Goal: Task Accomplishment & Management: Complete application form

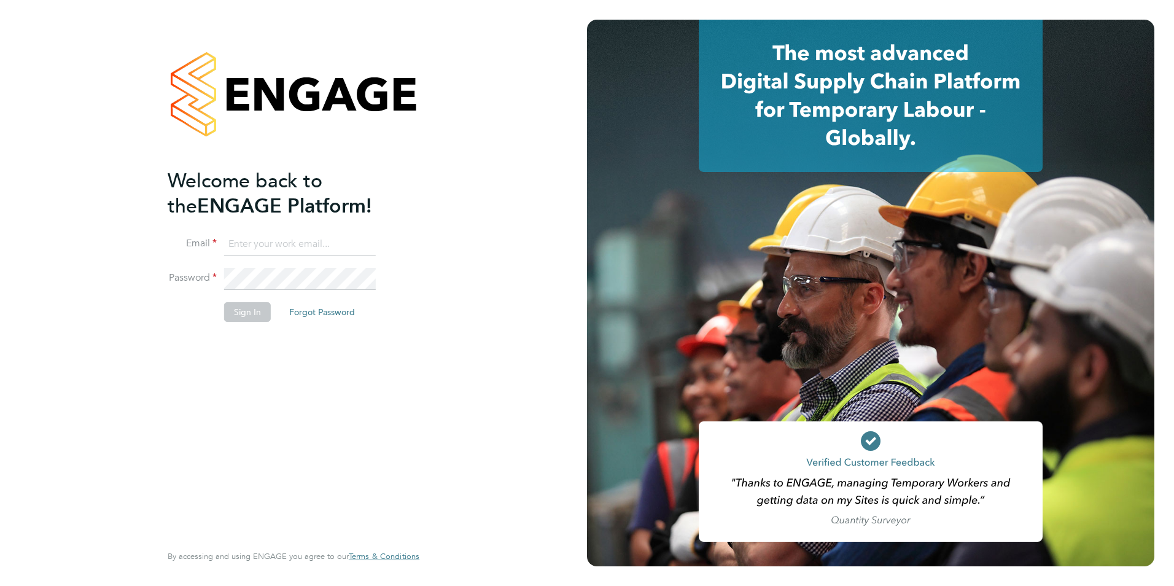
type input "shaun.white@linsco.com"
click at [247, 312] on button "Sign In" at bounding box center [247, 312] width 47 height 20
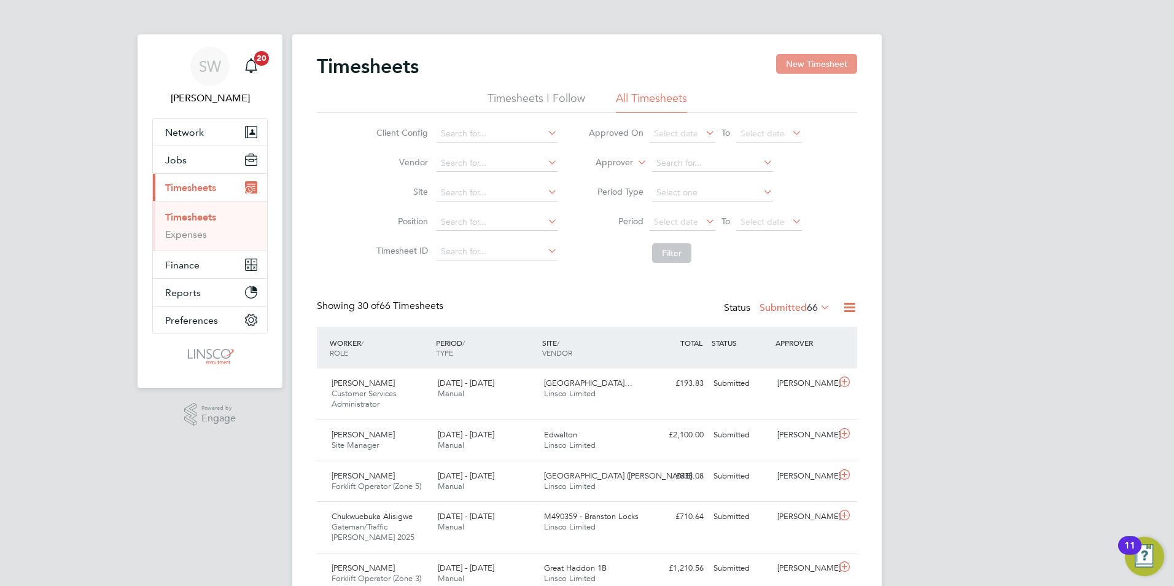
click at [789, 68] on button "New Timesheet" at bounding box center [816, 64] width 81 height 20
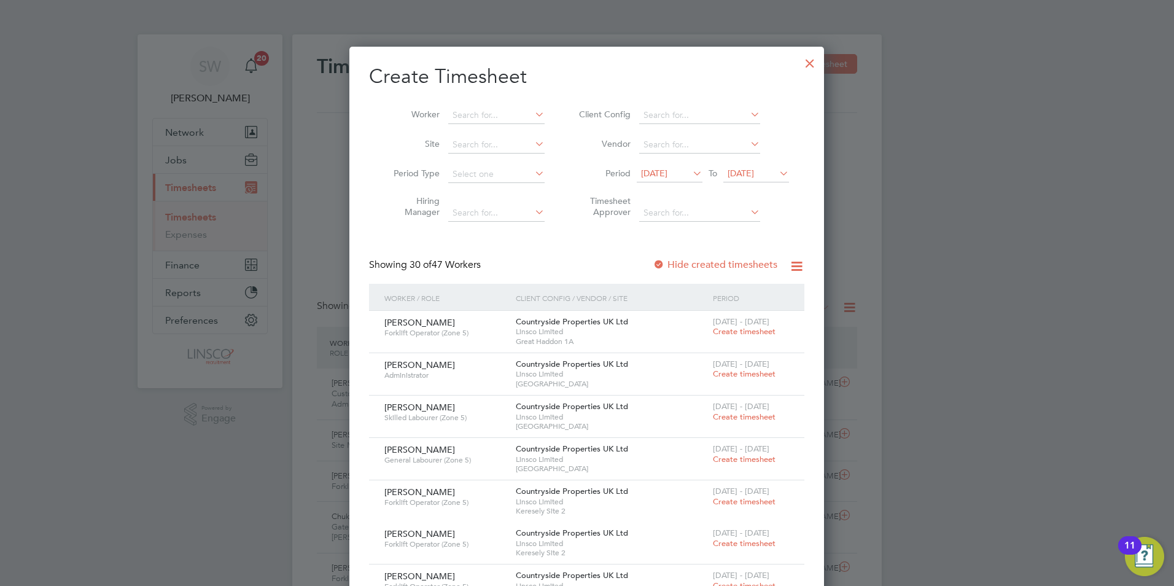
click at [667, 175] on span "[DATE]" at bounding box center [654, 173] width 26 height 11
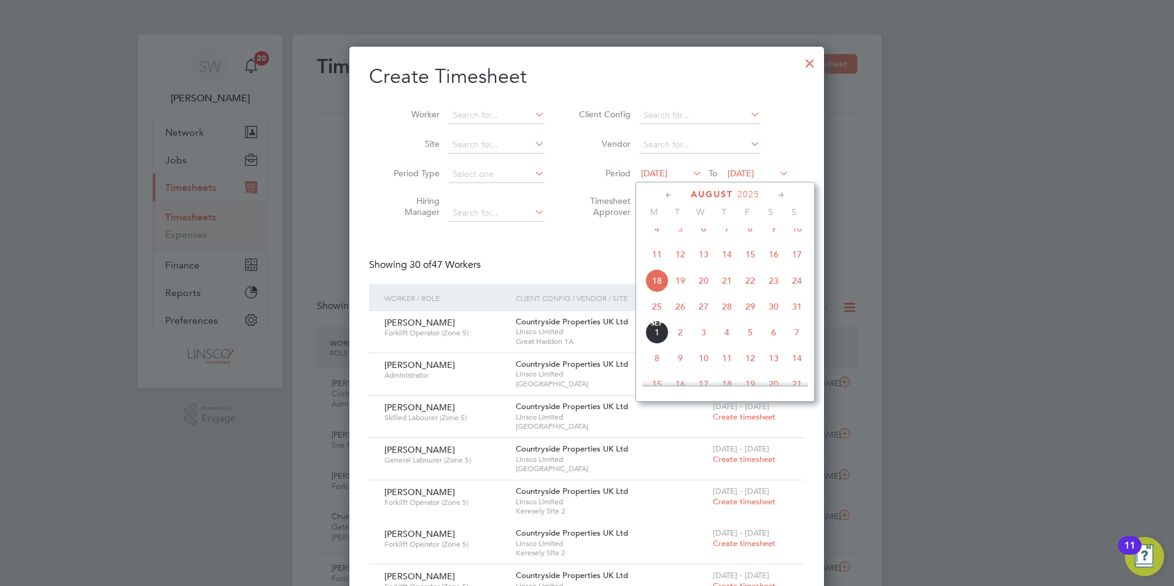
click at [656, 317] on span "25" at bounding box center [656, 306] width 23 height 23
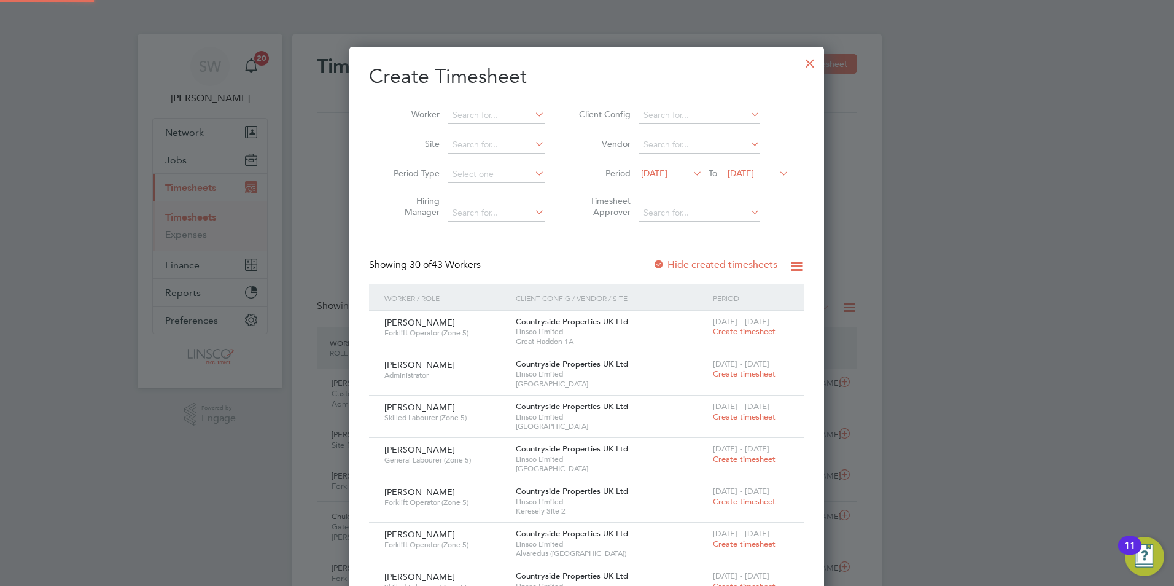
click at [754, 173] on span "[DATE]" at bounding box center [741, 173] width 26 height 11
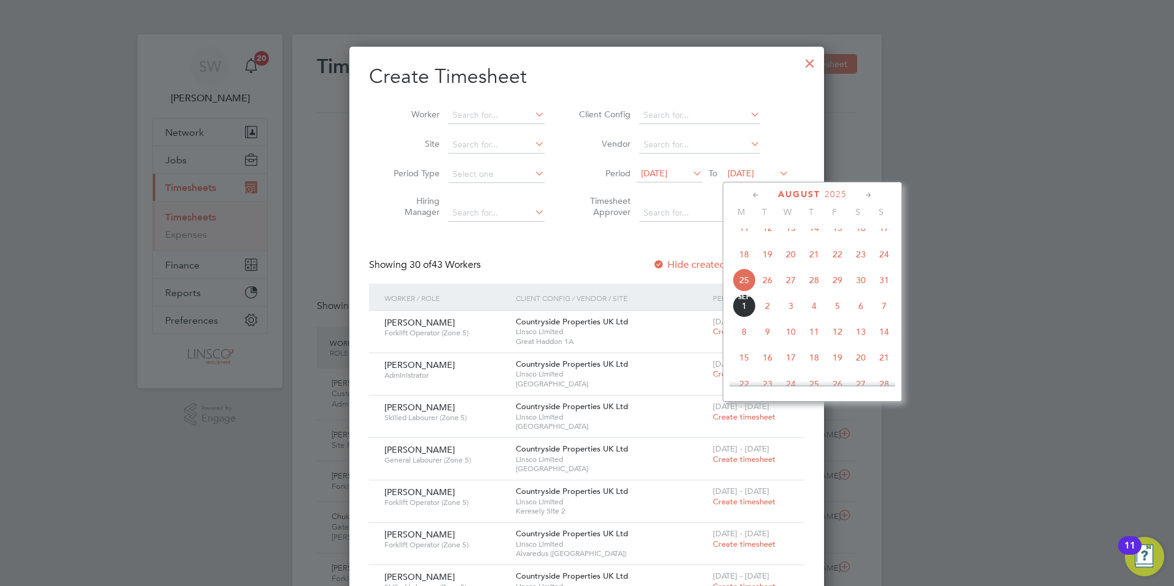
click at [884, 291] on span "31" at bounding box center [884, 279] width 23 height 23
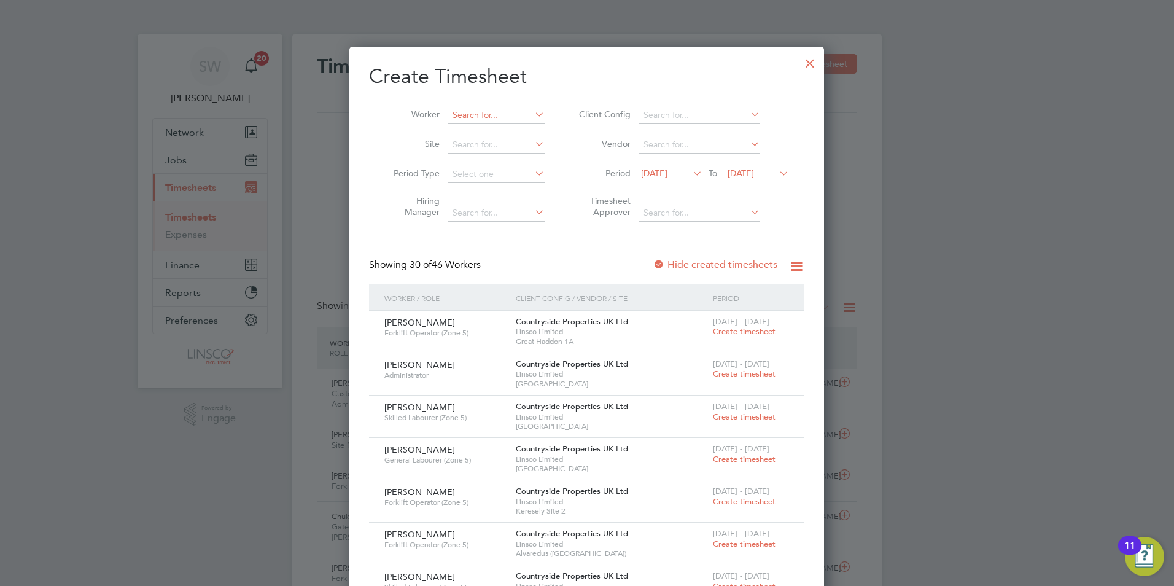
click at [492, 113] on input at bounding box center [496, 115] width 96 height 17
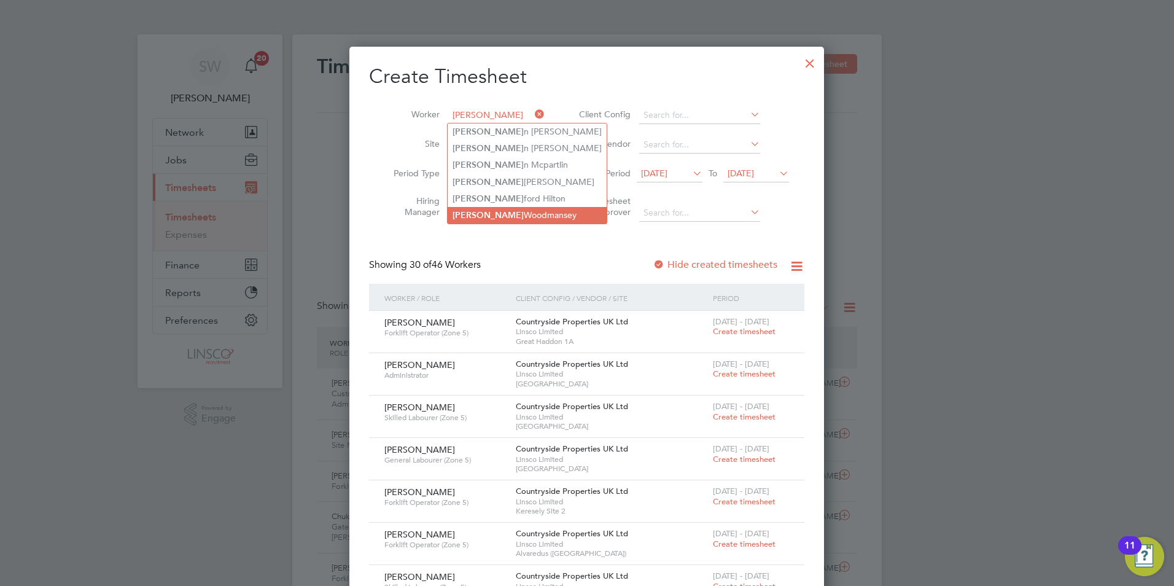
click at [489, 214] on li "[PERSON_NAME]" at bounding box center [527, 215] width 159 height 17
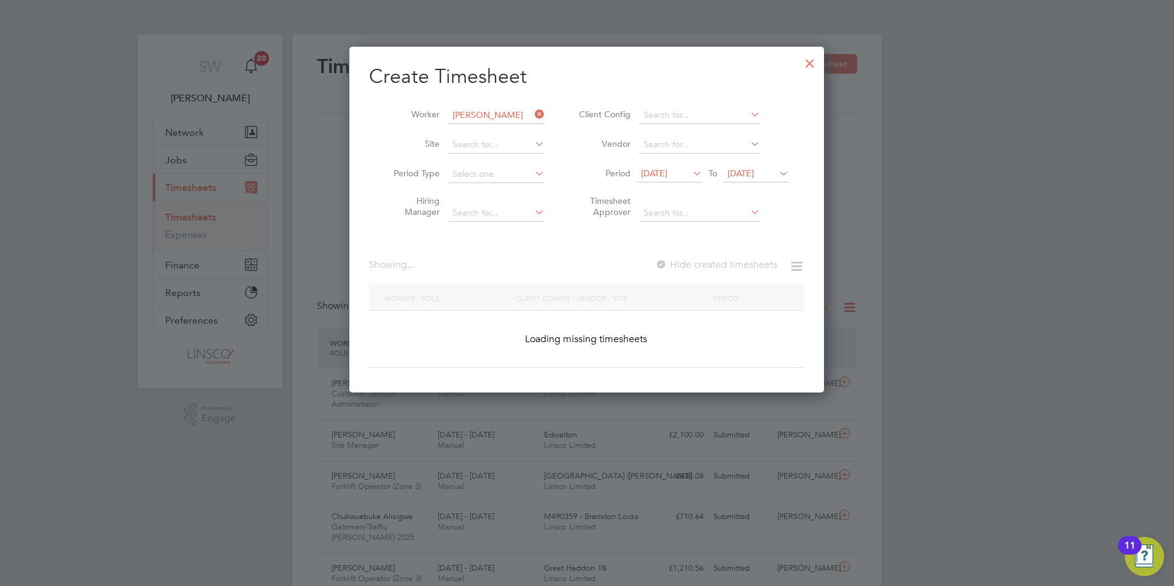
type input "[PERSON_NAME]"
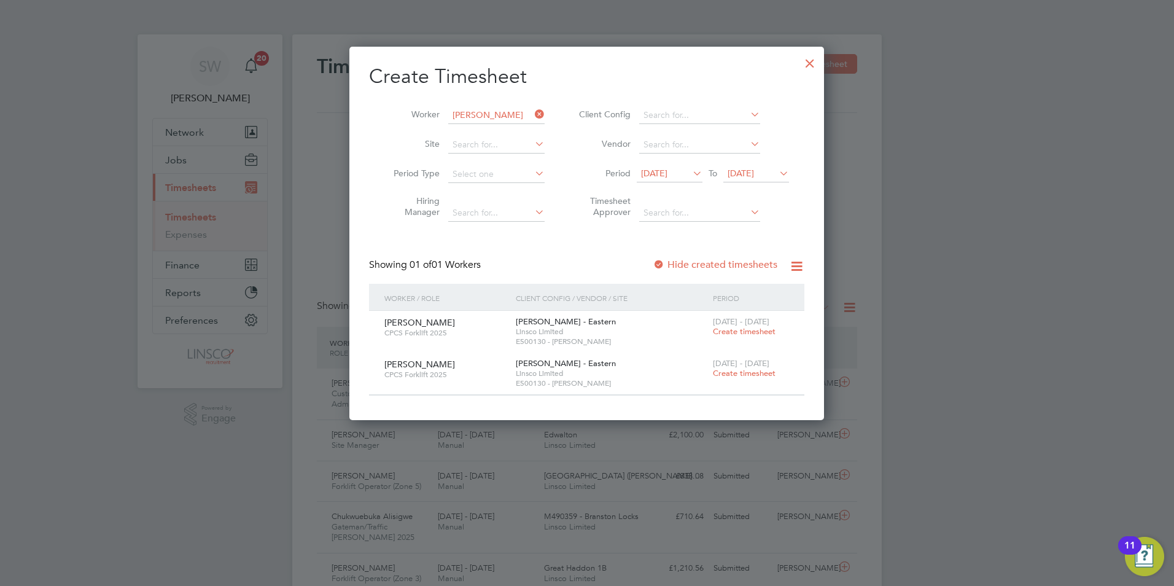
click at [761, 334] on span "Create timesheet" at bounding box center [744, 331] width 63 height 10
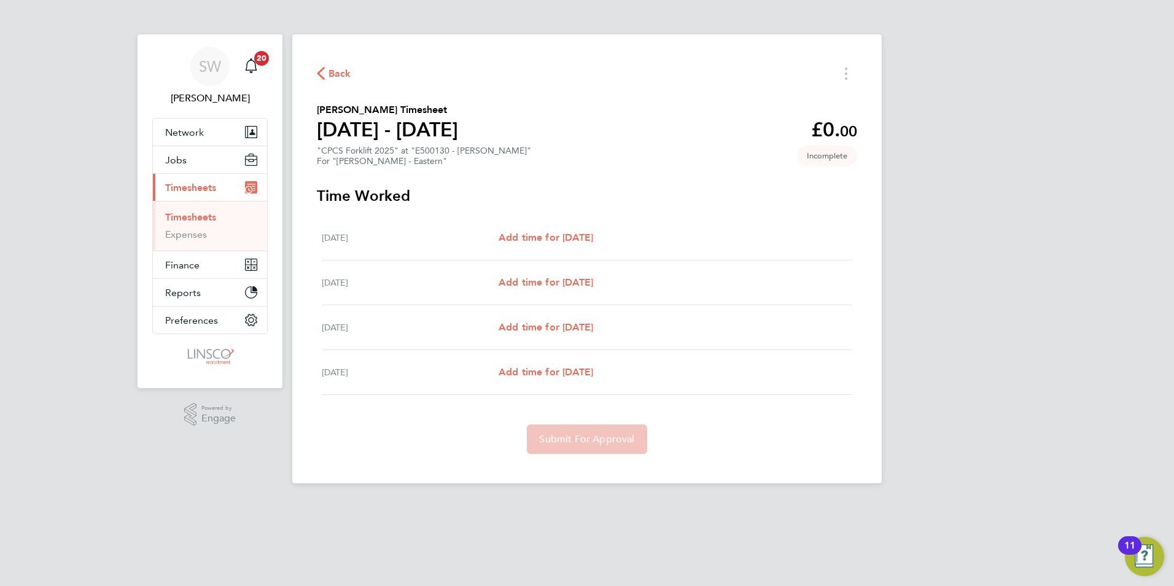
drag, startPoint x: 929, startPoint y: 216, endPoint x: 699, endPoint y: 216, distance: 229.7
click at [930, 216] on div "SW [PERSON_NAME] Notifications 20 Applications: Network Team Members Businesses…" at bounding box center [587, 251] width 1174 height 503
click at [547, 233] on span "Add time for [DATE]" at bounding box center [546, 237] width 95 height 12
select select "60"
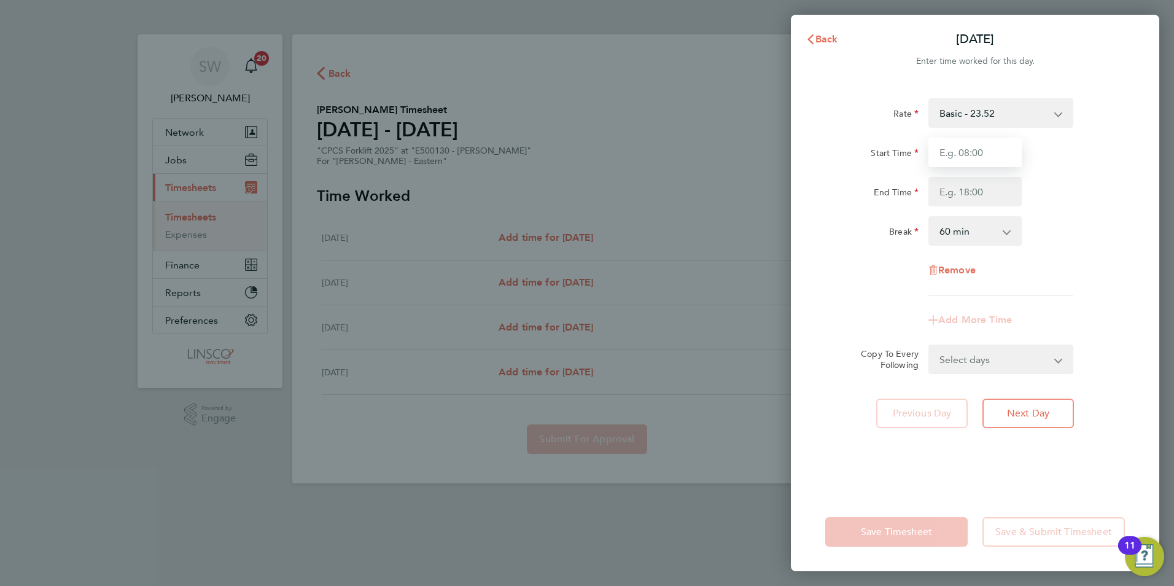
click at [962, 152] on input "Start Time" at bounding box center [974, 152] width 93 height 29
type input "07:30"
click at [949, 193] on input "End Time" at bounding box center [974, 191] width 93 height 29
type input "16:30"
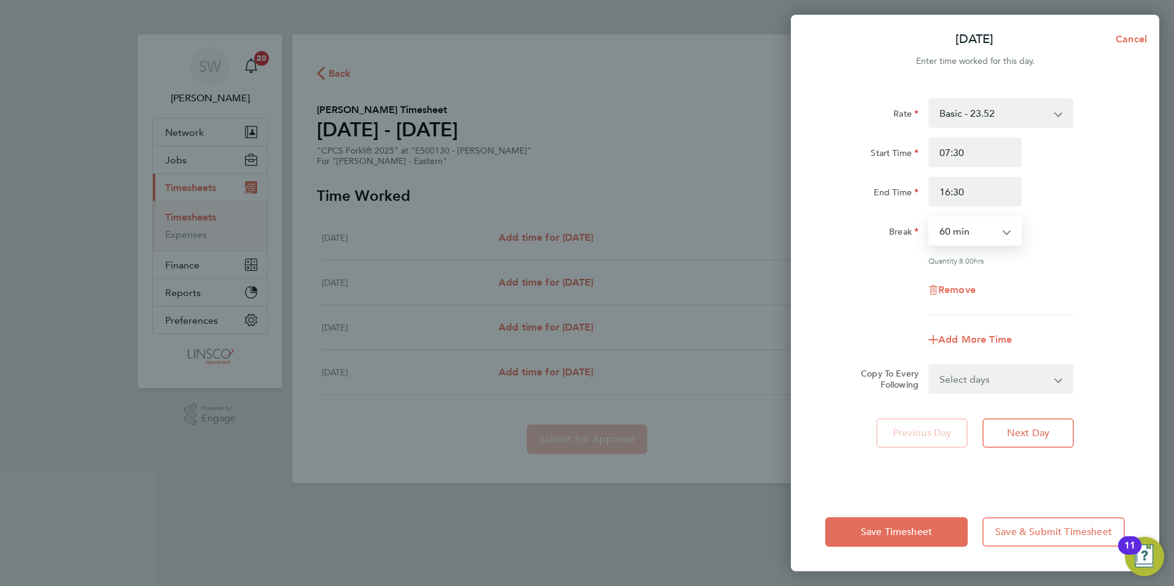
click at [992, 227] on select "0 min 15 min 30 min 45 min 60 min 75 min 90 min" at bounding box center [968, 230] width 76 height 27
select select "30"
click at [930, 217] on select "0 min 15 min 30 min 45 min 60 min 75 min 90 min" at bounding box center [968, 230] width 76 height 27
click at [1030, 273] on div "Rate Basic - 23.52 Overtime - 33.98 Start Time 07:30 End Time 16:30 Break 0 min…" at bounding box center [975, 206] width 300 height 217
click at [962, 383] on select "Select days Day [DATE] [DATE] [DATE]" at bounding box center [994, 378] width 129 height 27
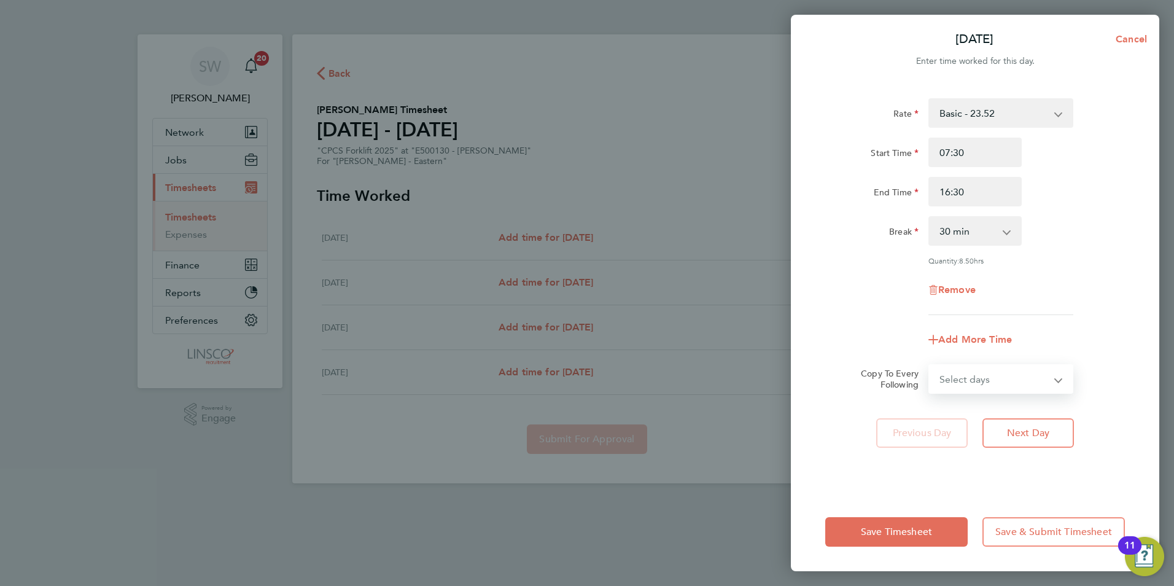
select select "WED"
click at [930, 365] on select "Select days Day [DATE] [DATE] [DATE]" at bounding box center [994, 378] width 129 height 27
select select "[DATE]"
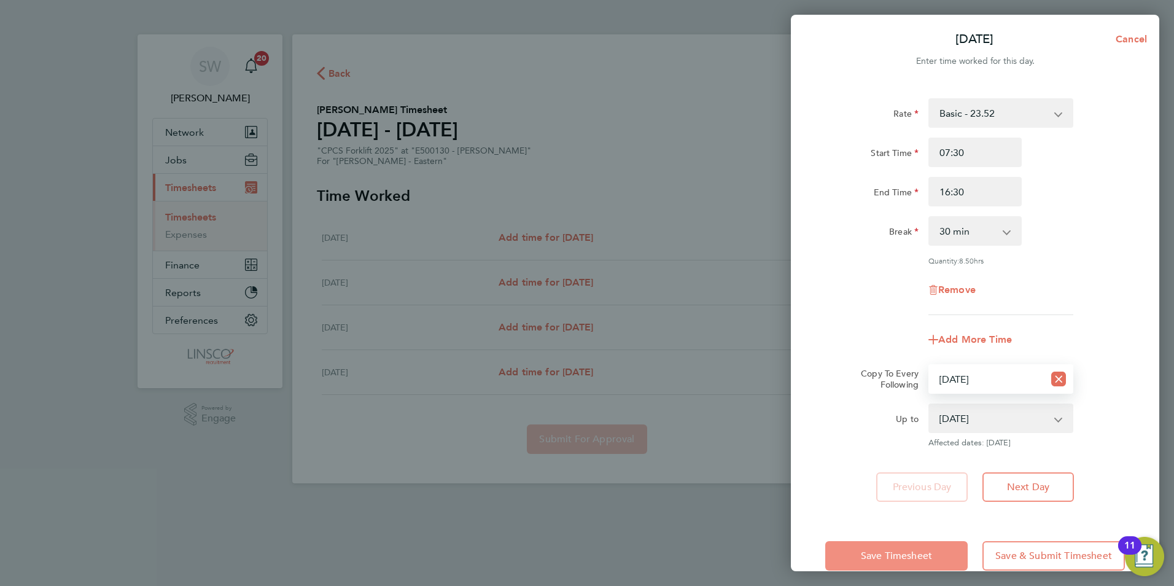
click at [944, 550] on button "Save Timesheet" at bounding box center [896, 555] width 142 height 29
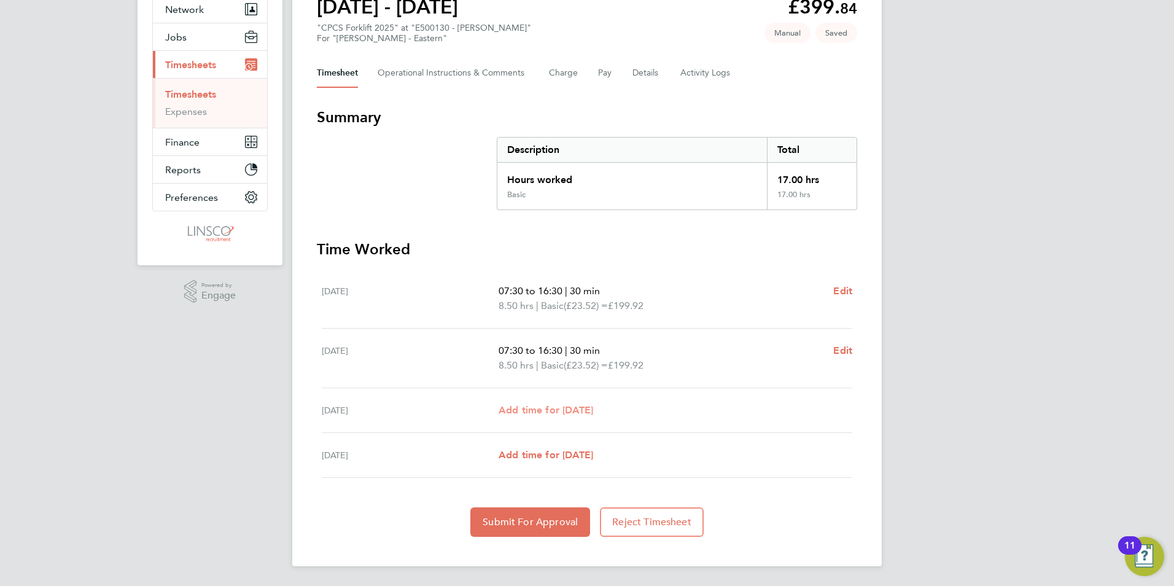
click at [592, 413] on span "Add time for [DATE]" at bounding box center [546, 410] width 95 height 12
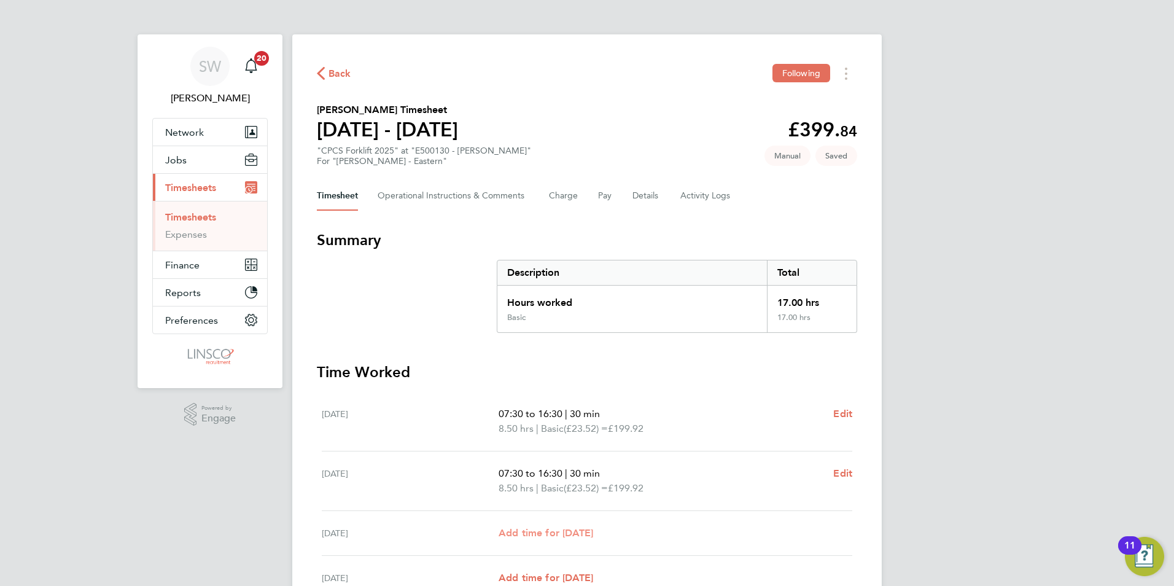
select select "60"
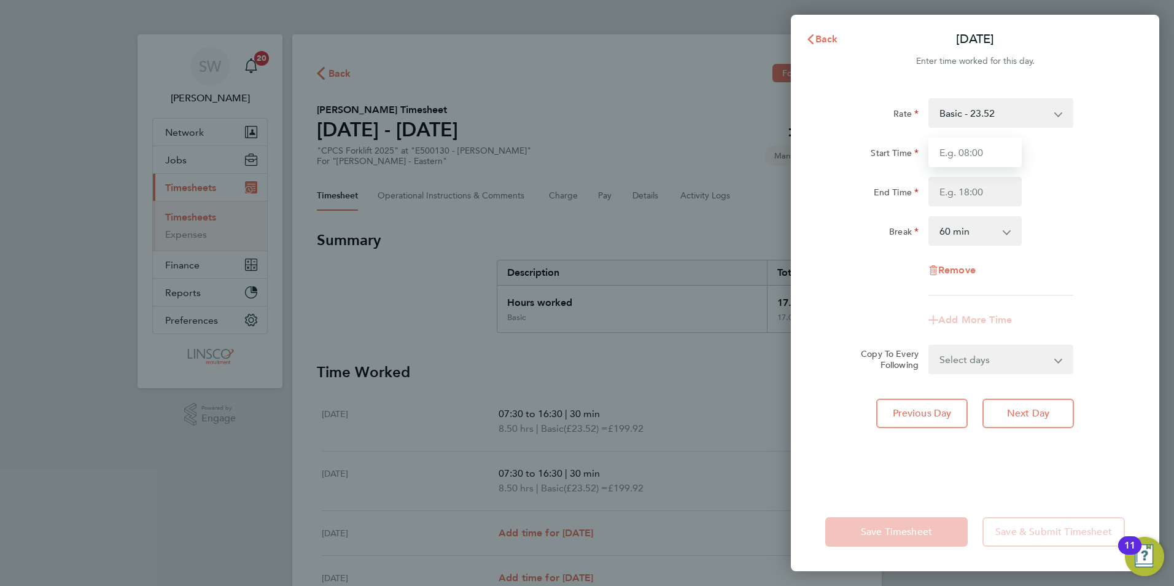
click at [956, 159] on input "Start Time" at bounding box center [974, 152] width 93 height 29
type input "07:30"
type input "16:30"
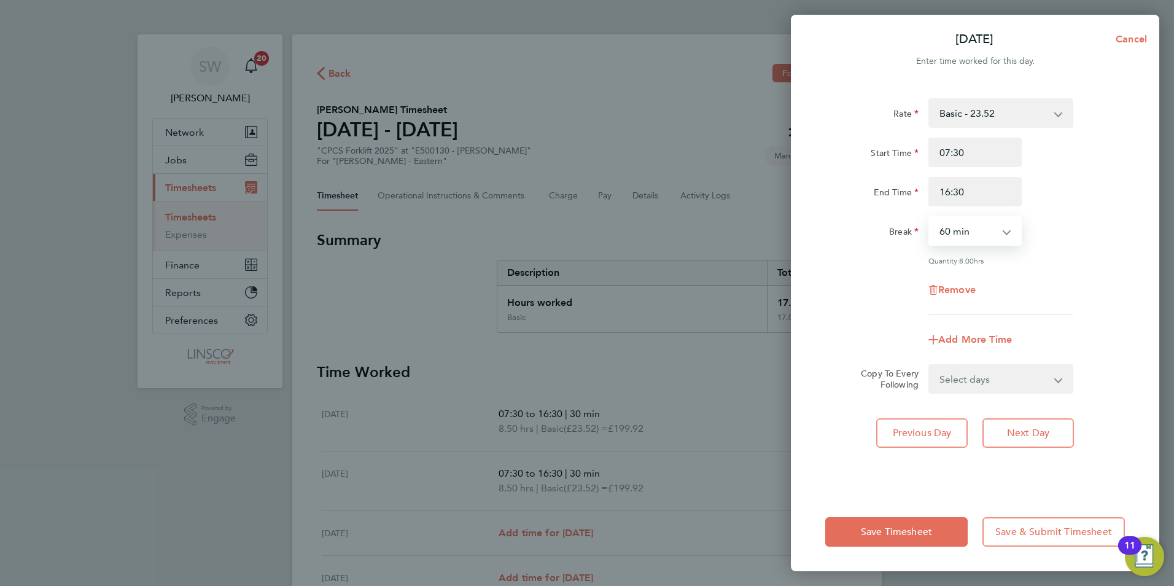
click at [962, 230] on select "0 min 15 min 30 min 45 min 60 min 75 min 90 min" at bounding box center [968, 230] width 76 height 27
select select "30"
click at [930, 217] on select "0 min 15 min 30 min 45 min 60 min 75 min 90 min" at bounding box center [968, 230] width 76 height 27
click at [869, 281] on div "Remove" at bounding box center [974, 289] width 309 height 29
click at [887, 524] on button "Save Timesheet" at bounding box center [896, 531] width 142 height 29
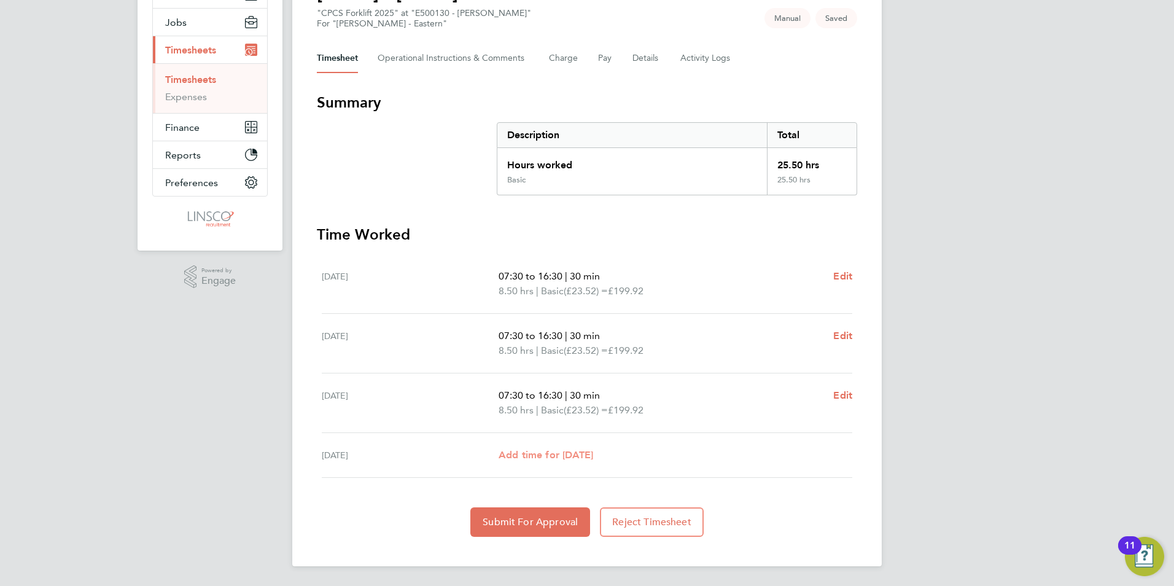
click at [593, 458] on span "Add time for [DATE]" at bounding box center [546, 455] width 95 height 12
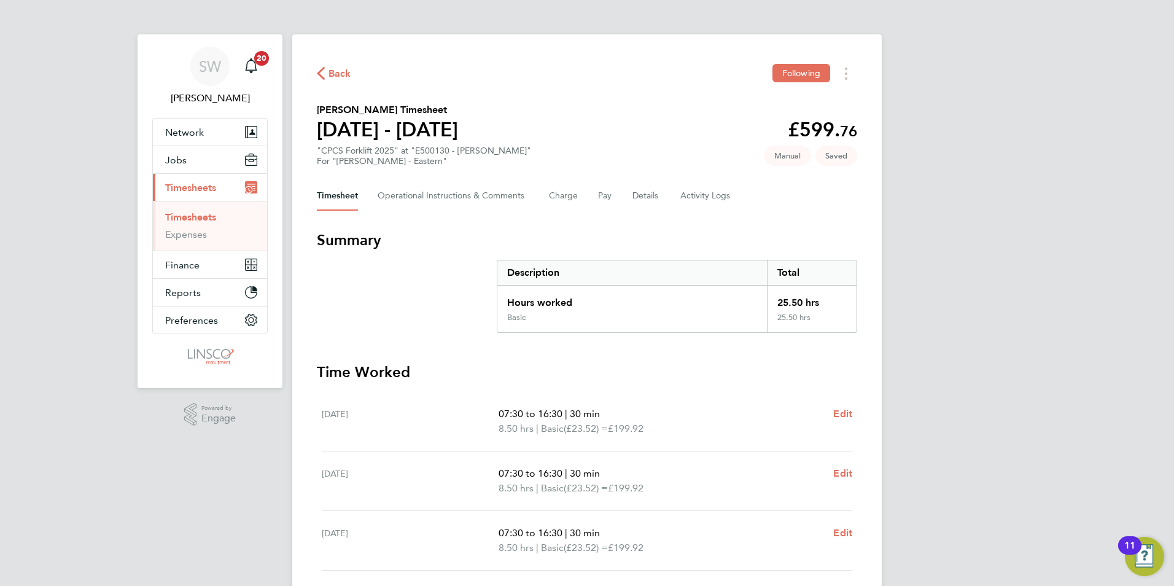
select select "60"
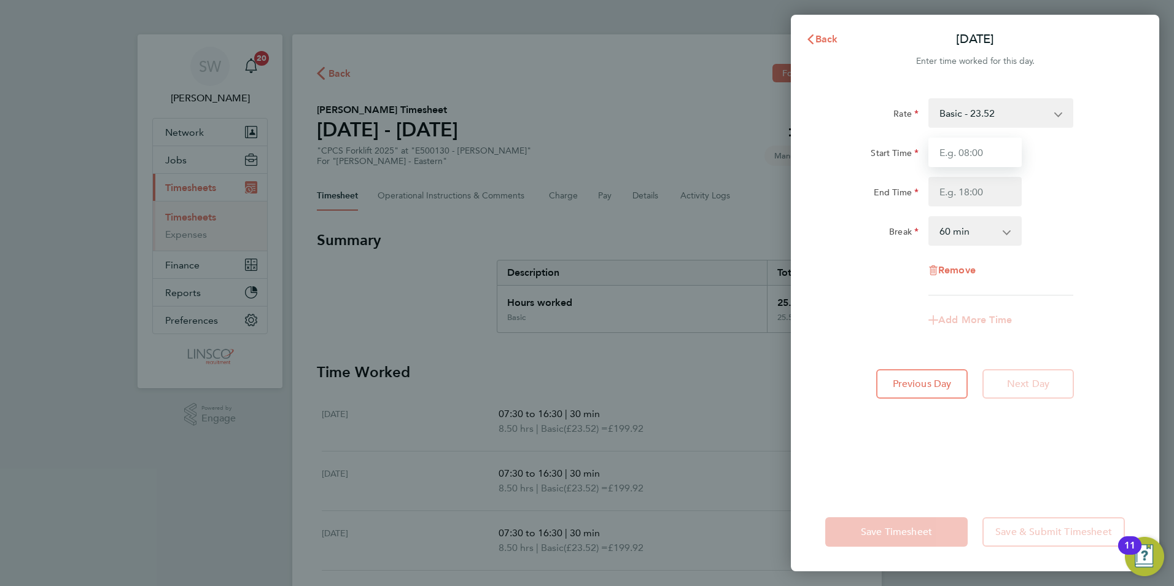
click at [967, 144] on input "Start Time" at bounding box center [974, 152] width 93 height 29
type input "07:30"
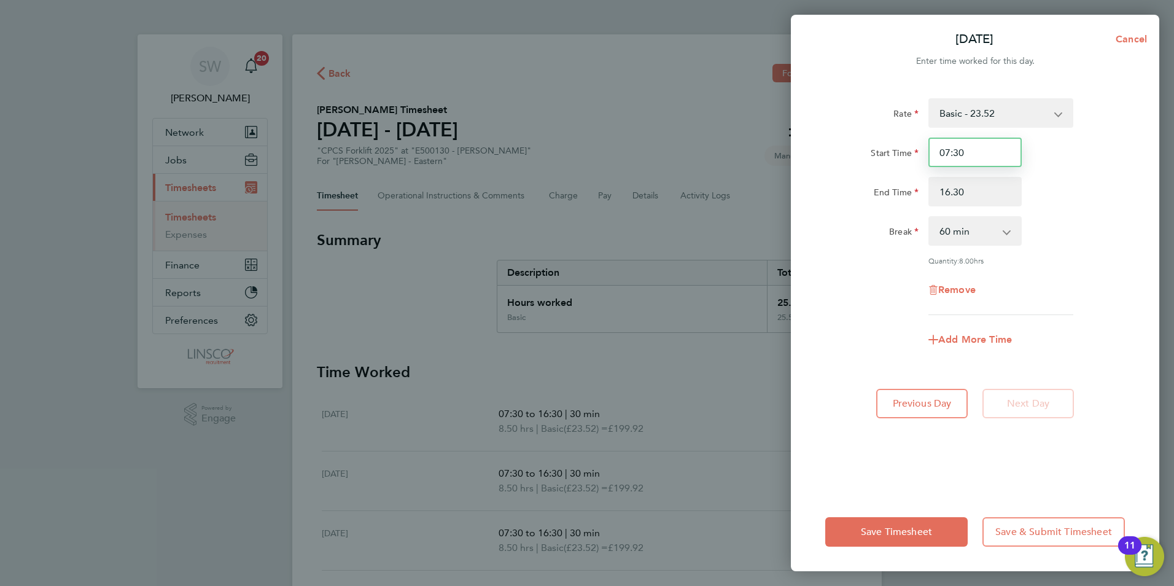
type input "16:30"
click at [954, 237] on select "0 min 15 min 30 min 45 min 60 min 75 min 90 min" at bounding box center [968, 230] width 76 height 27
select select "30"
click at [930, 217] on select "0 min 15 min 30 min 45 min 60 min 75 min 90 min" at bounding box center [968, 230] width 76 height 27
click at [854, 284] on div "Remove" at bounding box center [974, 289] width 309 height 29
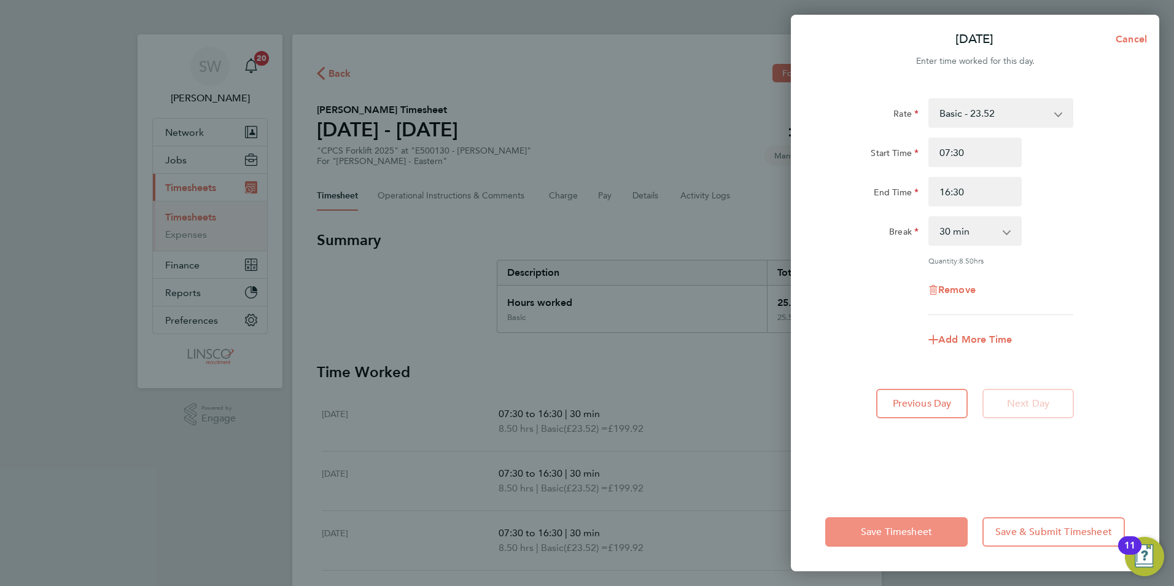
click at [905, 529] on span "Save Timesheet" at bounding box center [896, 532] width 71 height 12
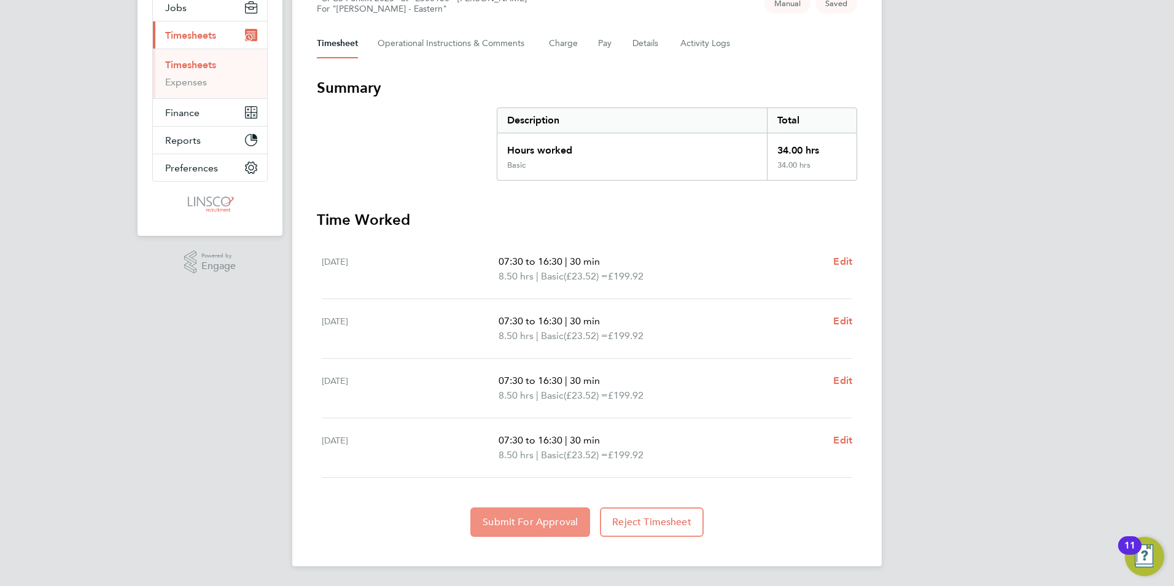
click at [519, 529] on button "Submit For Approval" at bounding box center [530, 521] width 120 height 29
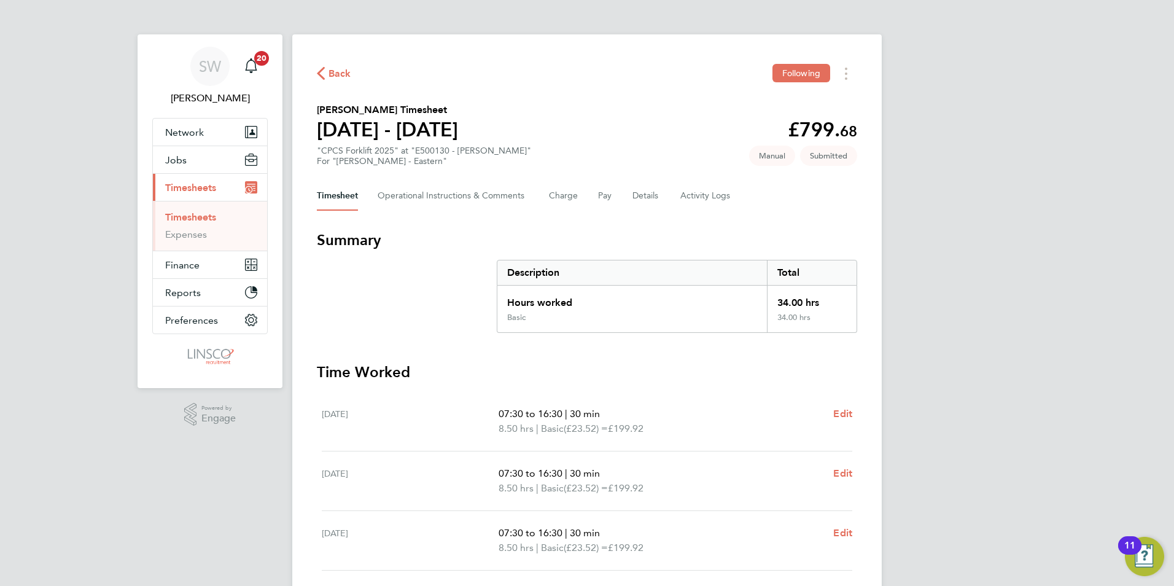
click at [215, 218] on link "Timesheets" at bounding box center [190, 217] width 51 height 12
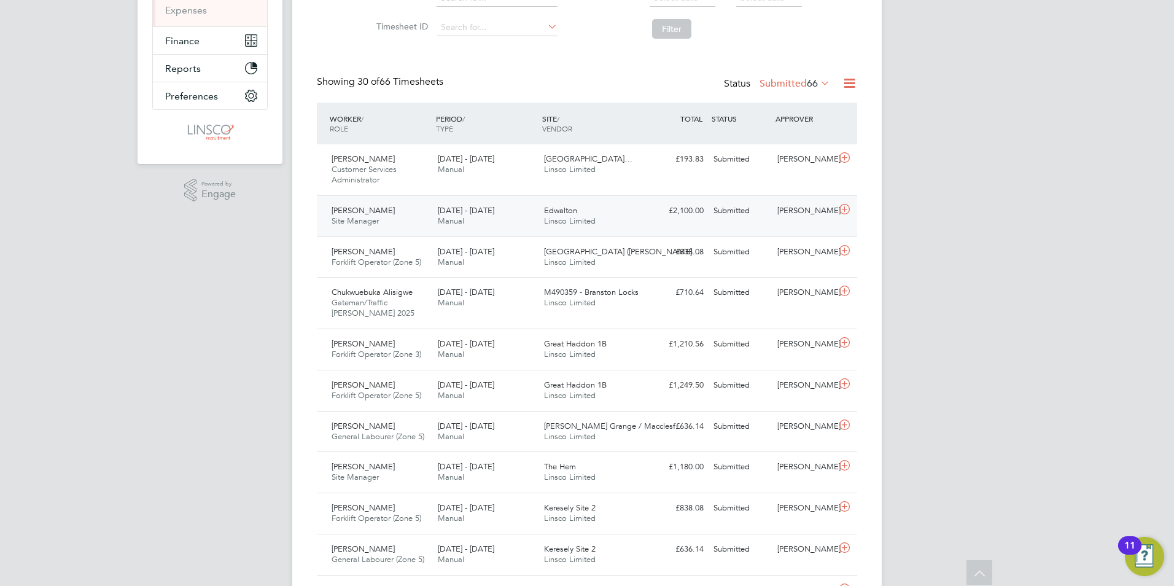
scroll to position [246, 0]
